Goal: Task Accomplishment & Management: Complete application form

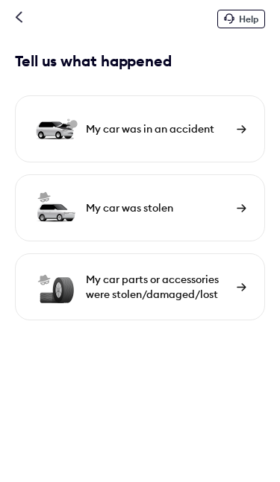
click at [238, 287] on img at bounding box center [241, 287] width 10 height 8
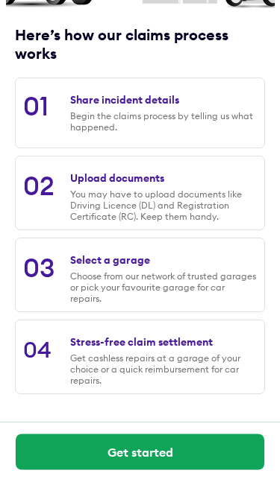
scroll to position [150, 0]
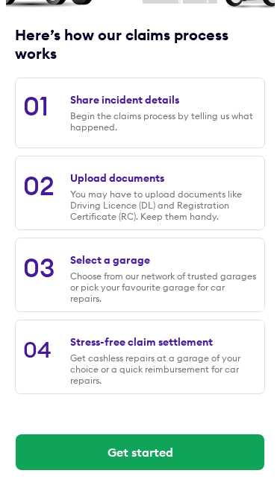
click at [214, 117] on div "Begin the claims process by telling us what happened." at bounding box center [163, 121] width 186 height 22
click at [116, 107] on div "Share incident details" at bounding box center [124, 99] width 109 height 13
click at [165, 443] on button "Get started" at bounding box center [140, 453] width 248 height 36
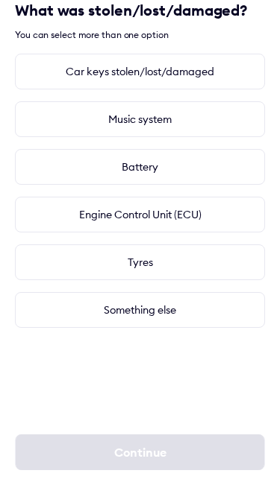
scroll to position [0, 0]
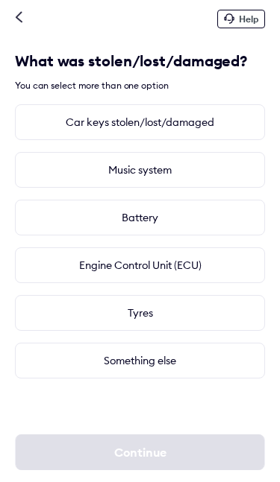
click at [198, 361] on div "Something else" at bounding box center [140, 361] width 250 height 36
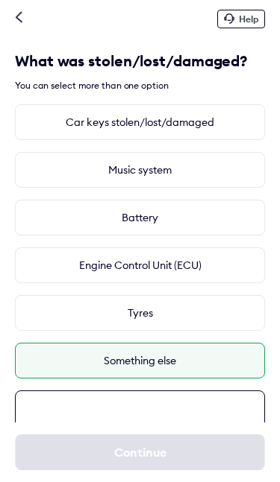
click at [152, 412] on textarea at bounding box center [140, 438] width 250 height 95
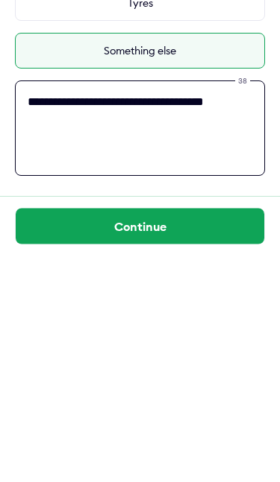
click at [31, 307] on textarea "**********" at bounding box center [140, 354] width 250 height 95
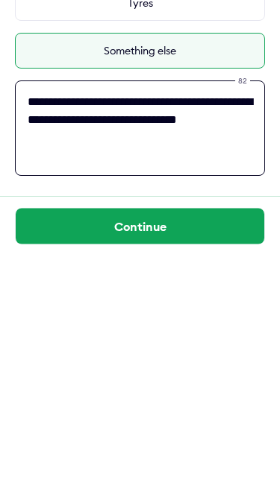
click at [227, 307] on textarea "**********" at bounding box center [140, 354] width 250 height 95
click at [255, 307] on textarea "**********" at bounding box center [140, 354] width 250 height 95
click at [256, 307] on textarea "**********" at bounding box center [140, 354] width 250 height 95
click at [195, 307] on textarea "**********" at bounding box center [140, 354] width 250 height 95
click at [183, 307] on textarea "**********" at bounding box center [140, 354] width 250 height 95
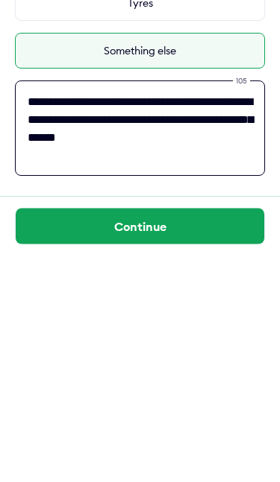
click at [171, 307] on textarea "**********" at bounding box center [140, 354] width 250 height 95
type textarea "**********"
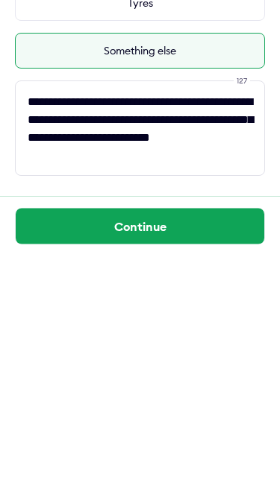
click at [173, 435] on button "Continue" at bounding box center [140, 453] width 248 height 36
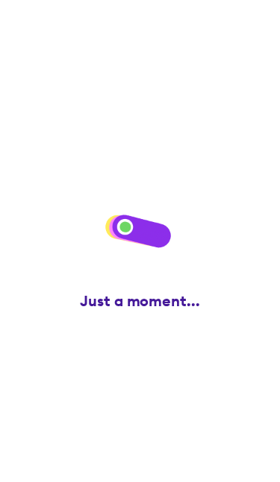
scroll to position [0, 0]
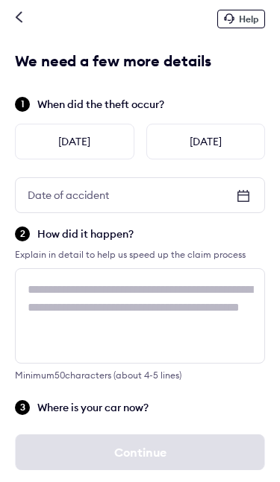
click at [245, 195] on icon at bounding box center [243, 196] width 18 height 18
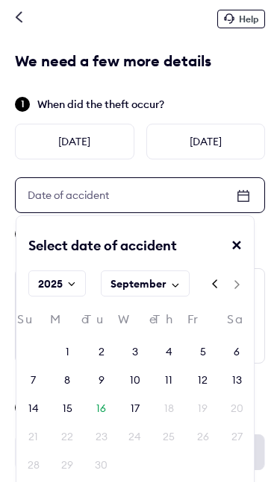
click at [104, 406] on div "16" at bounding box center [101, 408] width 10 height 15
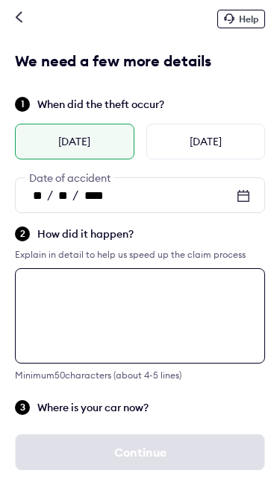
click at [69, 295] on textarea at bounding box center [140, 315] width 250 height 95
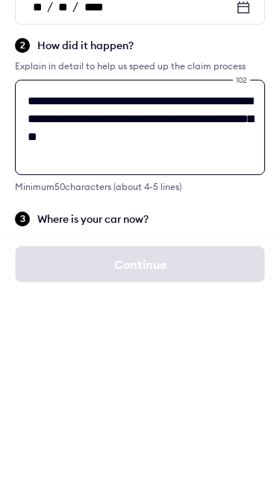
type textarea "**********"
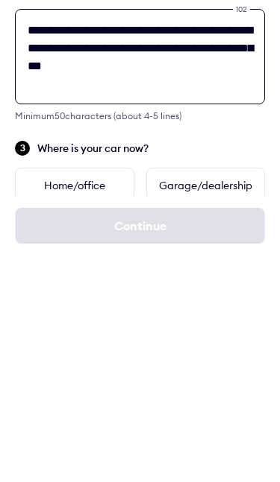
scroll to position [45, 0]
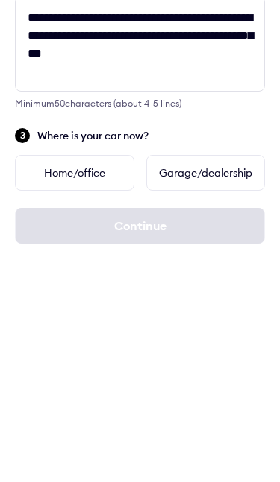
click at [57, 382] on div "Home/office" at bounding box center [74, 400] width 119 height 36
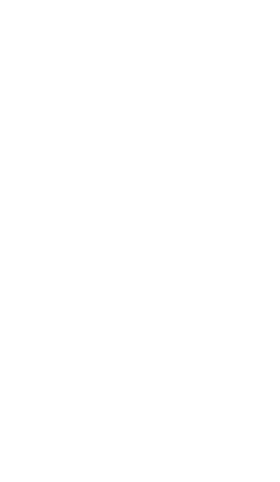
scroll to position [0, 0]
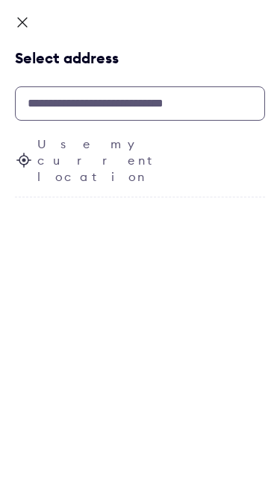
click at [82, 105] on input "text" at bounding box center [140, 103] width 250 height 34
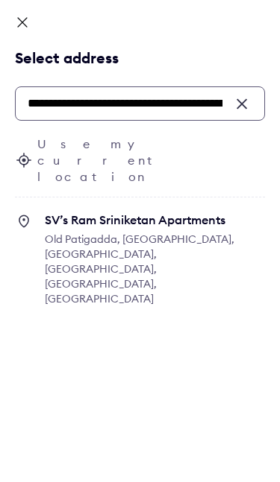
click at [234, 233] on span "Old Patigadda, Chikoti Gardens, Begumpet, Hyderabad, Telangana, India" at bounding box center [139, 269] width 189 height 73
type input "**********"
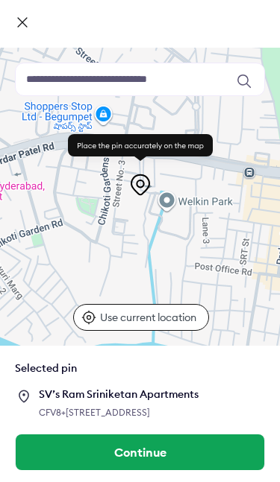
click at [154, 452] on button "Continue" at bounding box center [140, 453] width 248 height 36
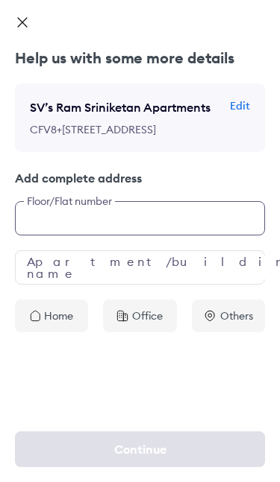
click at [184, 236] on input "text" at bounding box center [140, 218] width 250 height 34
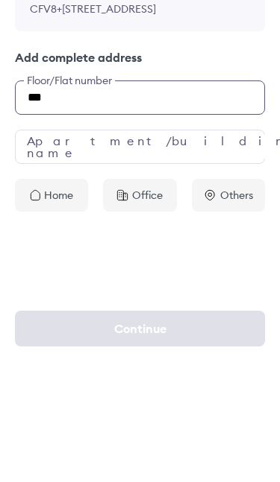
type input "***"
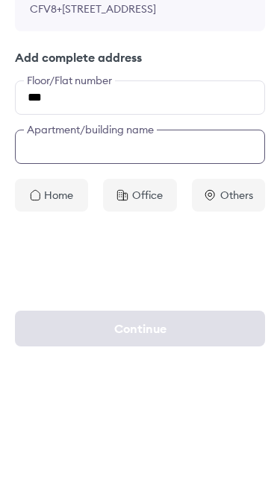
click at [86, 250] on input "text" at bounding box center [140, 267] width 250 height 34
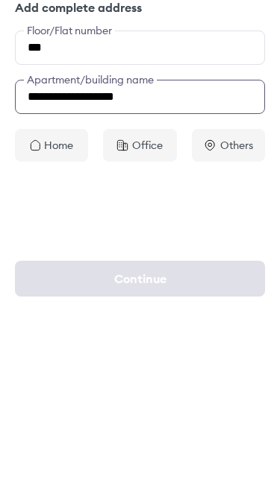
type input "**********"
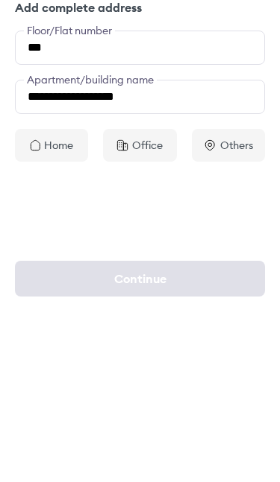
click at [63, 309] on p "Home" at bounding box center [58, 316] width 29 height 15
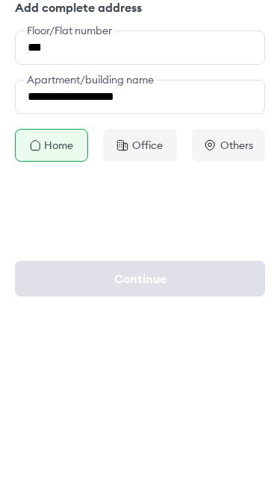
scroll to position [89, 0]
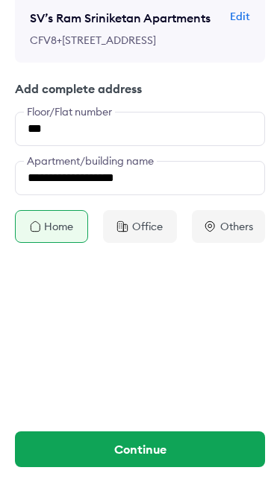
click at [168, 448] on button "Continue" at bounding box center [140, 450] width 250 height 36
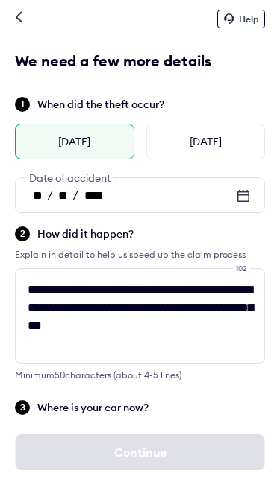
scroll to position [397, 0]
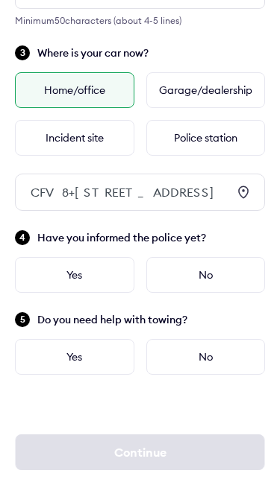
click at [107, 120] on div "Incident site" at bounding box center [74, 138] width 119 height 36
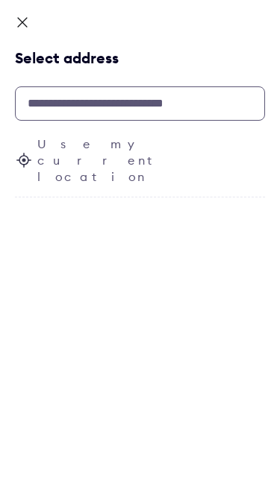
click at [212, 102] on input "text" at bounding box center [140, 103] width 250 height 34
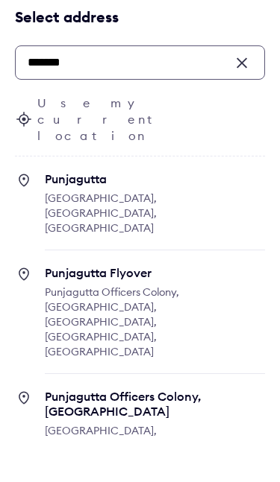
click at [133, 306] on span "Punjagutta Flyover" at bounding box center [155, 313] width 220 height 15
type input "*******"
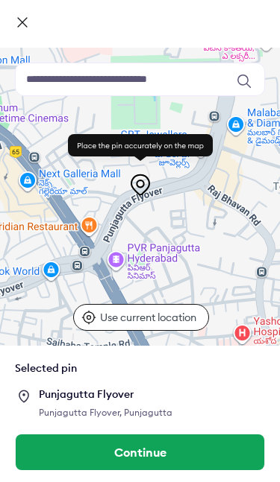
click at [160, 453] on button "Continue" at bounding box center [140, 453] width 248 height 36
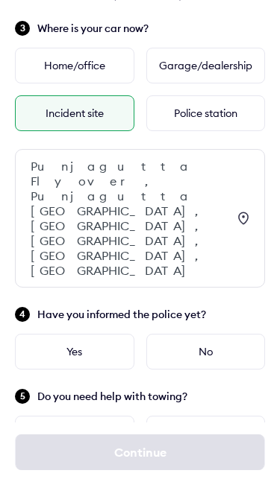
scroll to position [382, 0]
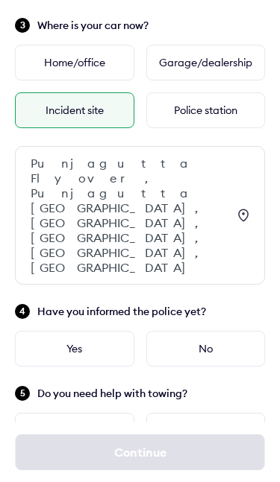
click at [215, 331] on div "No" at bounding box center [205, 349] width 119 height 36
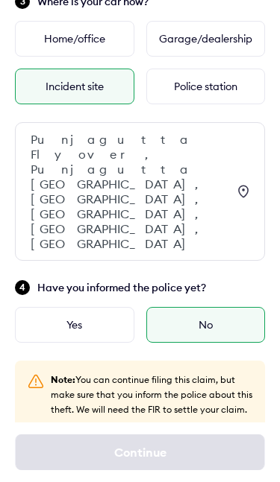
scroll to position [469, 0]
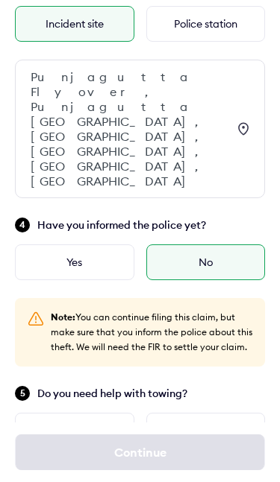
click at [218, 413] on div "No" at bounding box center [205, 431] width 119 height 36
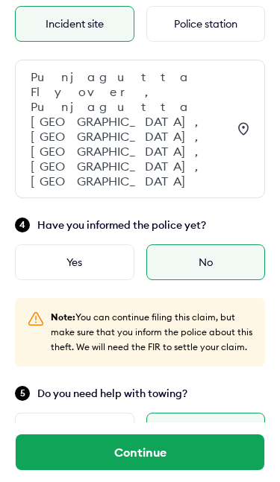
click at [176, 448] on button "Continue" at bounding box center [140, 453] width 248 height 36
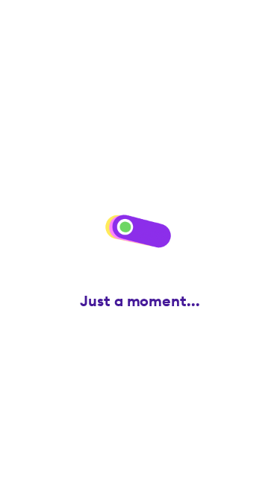
scroll to position [0, 0]
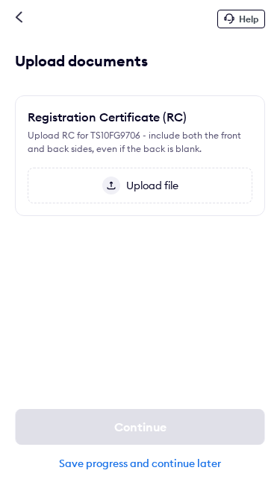
click at [147, 190] on span "Upload file" at bounding box center [149, 185] width 58 height 13
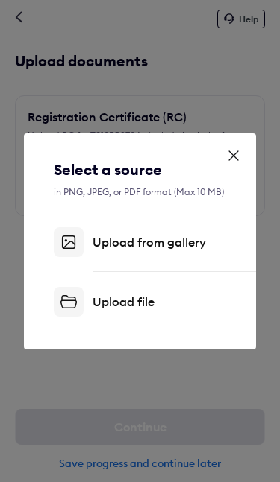
click at [141, 303] on div "Upload file" at bounding box center [226, 301] width 268 height 15
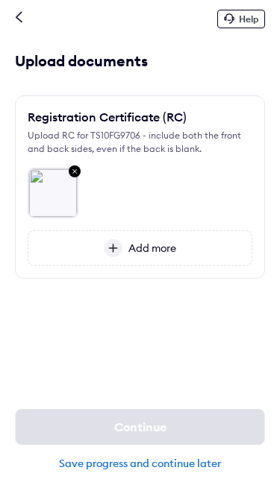
click at [159, 248] on span "Add more" at bounding box center [149, 248] width 54 height 13
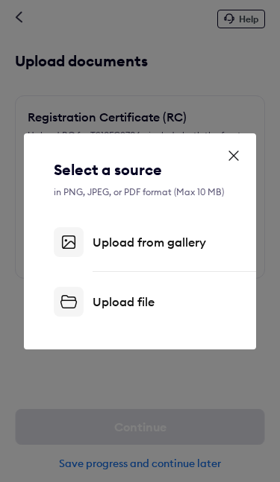
click at [135, 303] on div "Upload file" at bounding box center [226, 301] width 268 height 15
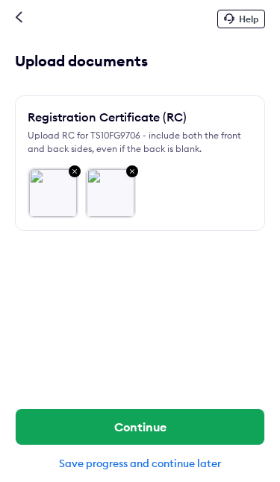
click at [224, 426] on button "Continue" at bounding box center [140, 427] width 248 height 36
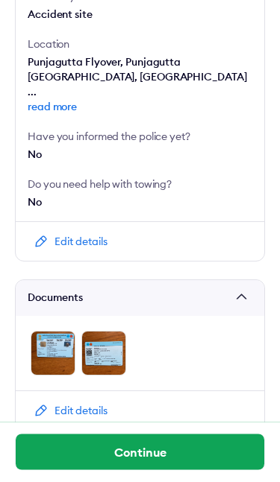
scroll to position [494, 0]
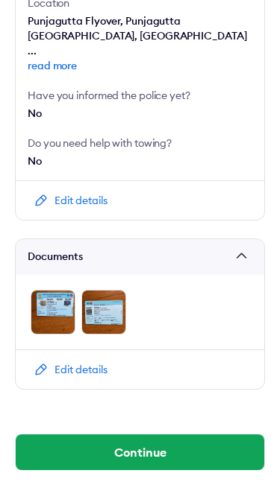
click at [163, 453] on button "Continue" at bounding box center [140, 453] width 248 height 36
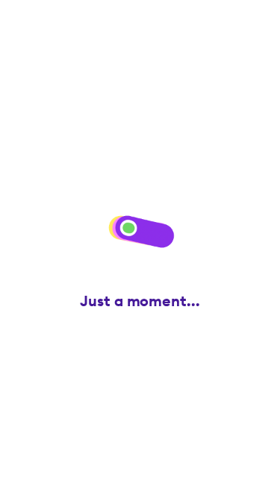
scroll to position [0, 0]
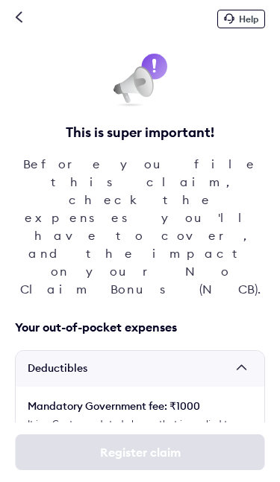
click at [240, 25] on div "Help" at bounding box center [241, 19] width 48 height 19
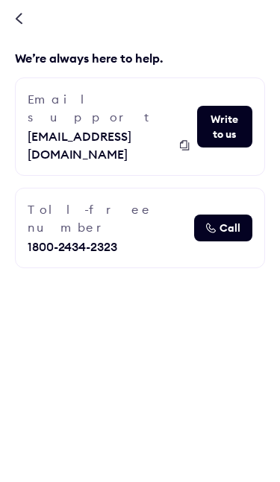
click at [237, 221] on span "Call" at bounding box center [229, 228] width 21 height 15
click at [22, 16] on icon at bounding box center [18, 19] width 7 height 12
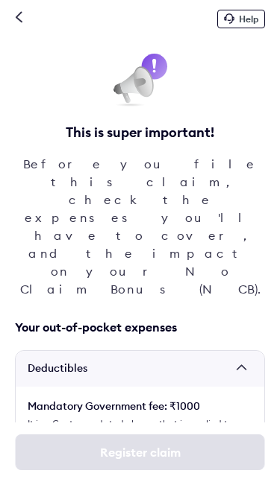
click at [20, 22] on icon at bounding box center [18, 17] width 7 height 12
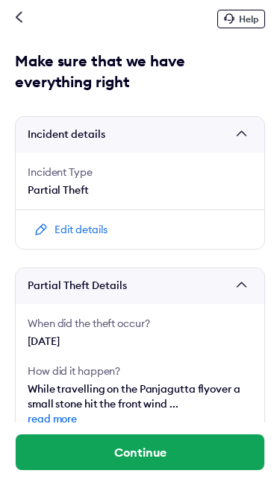
click at [28, 12] on div "Help" at bounding box center [140, 18] width 280 height 37
click at [31, 15] on div "Help" at bounding box center [140, 18] width 280 height 37
click at [20, 16] on icon at bounding box center [18, 17] width 7 height 12
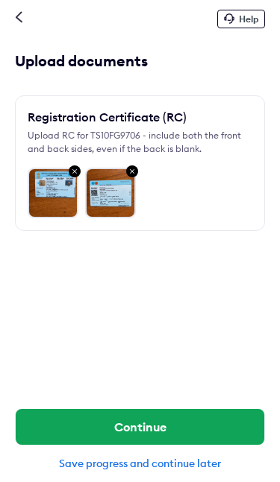
click at [133, 173] on img at bounding box center [132, 172] width 18 height 19
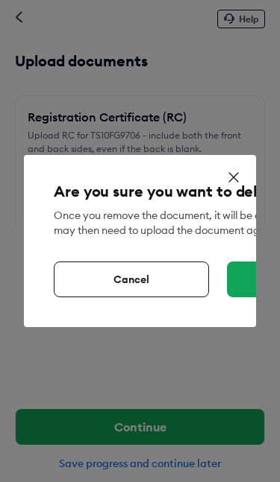
click at [239, 176] on icon at bounding box center [233, 177] width 15 height 15
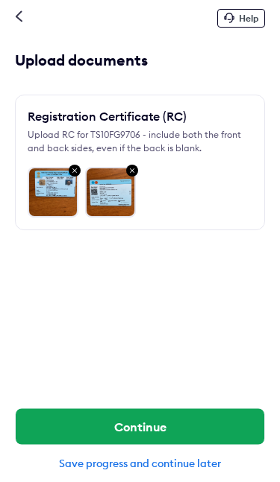
click at [79, 173] on img at bounding box center [75, 172] width 18 height 19
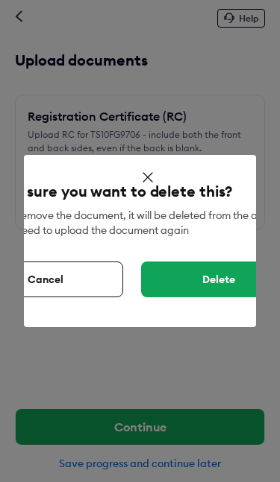
scroll to position [0, 98]
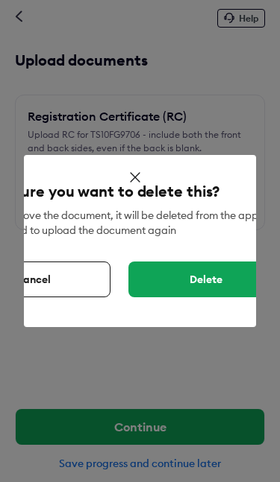
click at [217, 280] on div "Delete" at bounding box center [205, 280] width 155 height 36
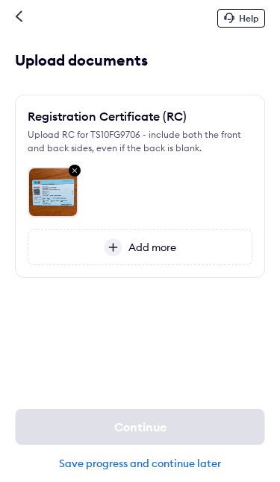
scroll to position [66, 0]
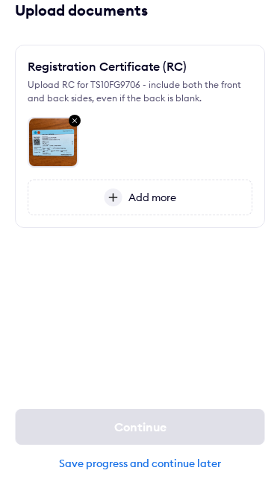
click at [78, 112] on img at bounding box center [75, 121] width 18 height 19
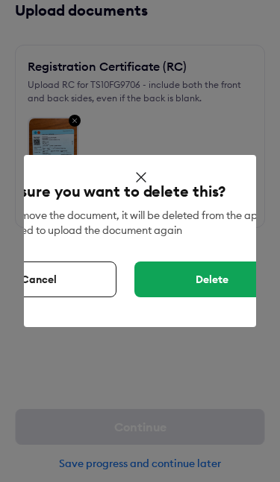
scroll to position [0, 98]
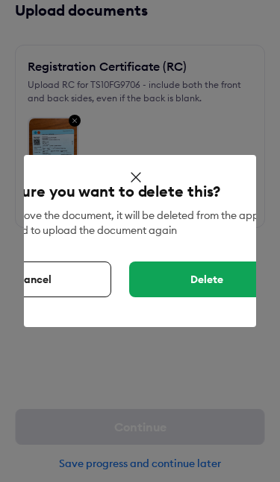
click at [210, 274] on div "Delete" at bounding box center [206, 280] width 155 height 36
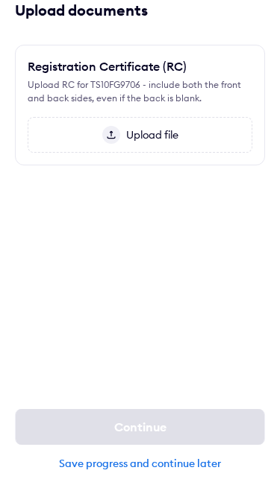
scroll to position [0, 0]
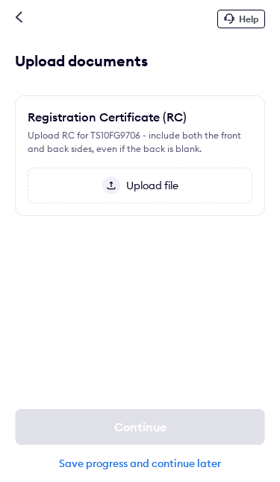
click at [22, 22] on icon at bounding box center [18, 17] width 7 height 12
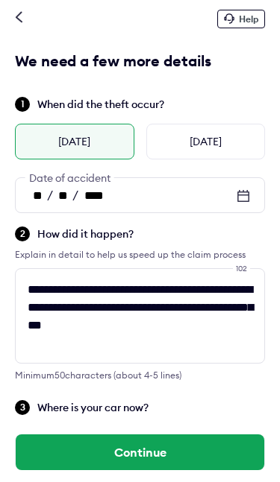
click at [25, 13] on div "Help" at bounding box center [140, 18] width 280 height 37
click at [15, 26] on div at bounding box center [18, 18] width 7 height 15
